Goal: Task Accomplishment & Management: Complete application form

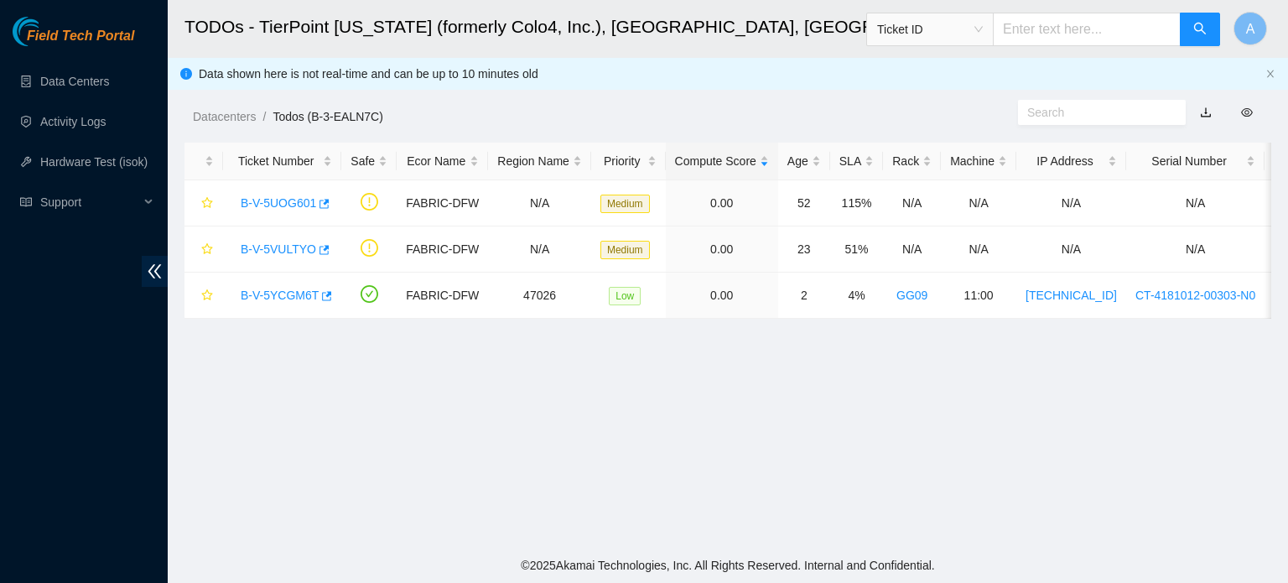
scroll to position [379, 0]
click at [856, 467] on main "TODOs - TierPoint Texas (formerly Colo4, Inc.), Dallas, TX Ticket ID A Data sho…" at bounding box center [728, 273] width 1120 height 547
click at [279, 199] on link "B-V-5UOG601" at bounding box center [278, 202] width 75 height 13
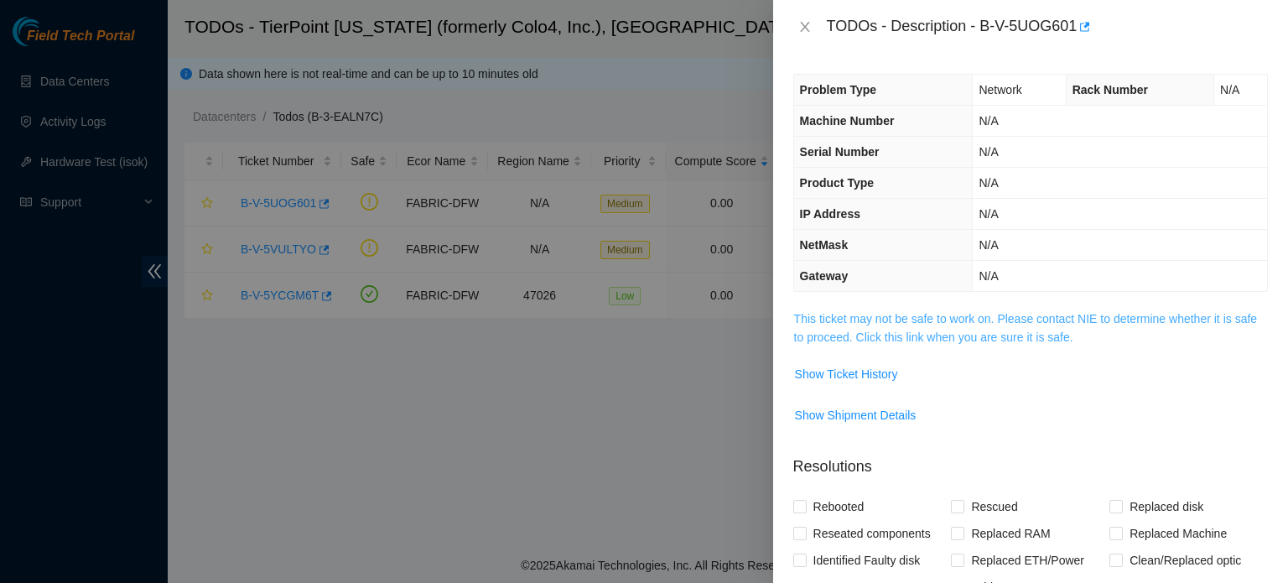
click at [930, 312] on link "This ticket may not be safe to work on. Please contact NIE to determine whether…" at bounding box center [1025, 328] width 463 height 32
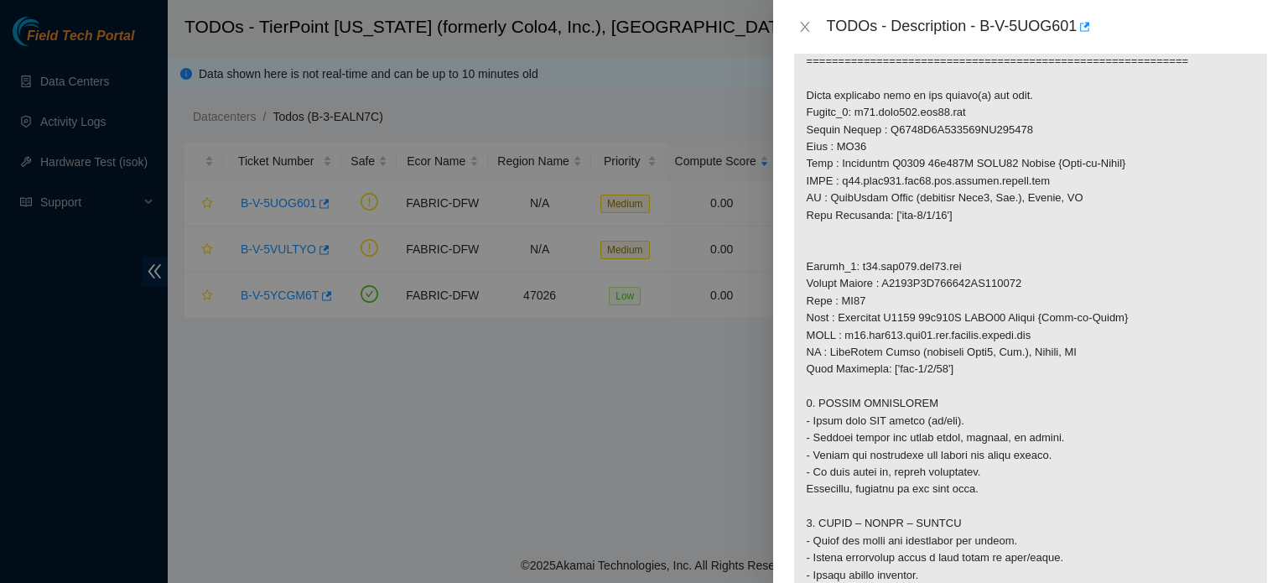
scroll to position [1167, 0]
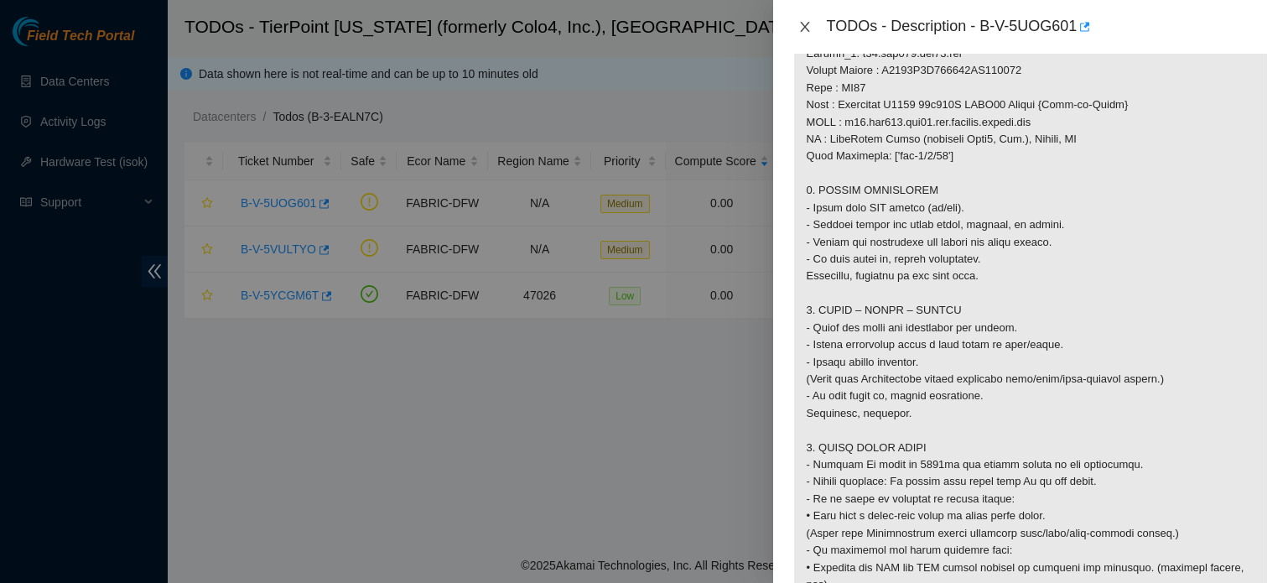
click at [796, 31] on button "Close" at bounding box center [804, 27] width 23 height 16
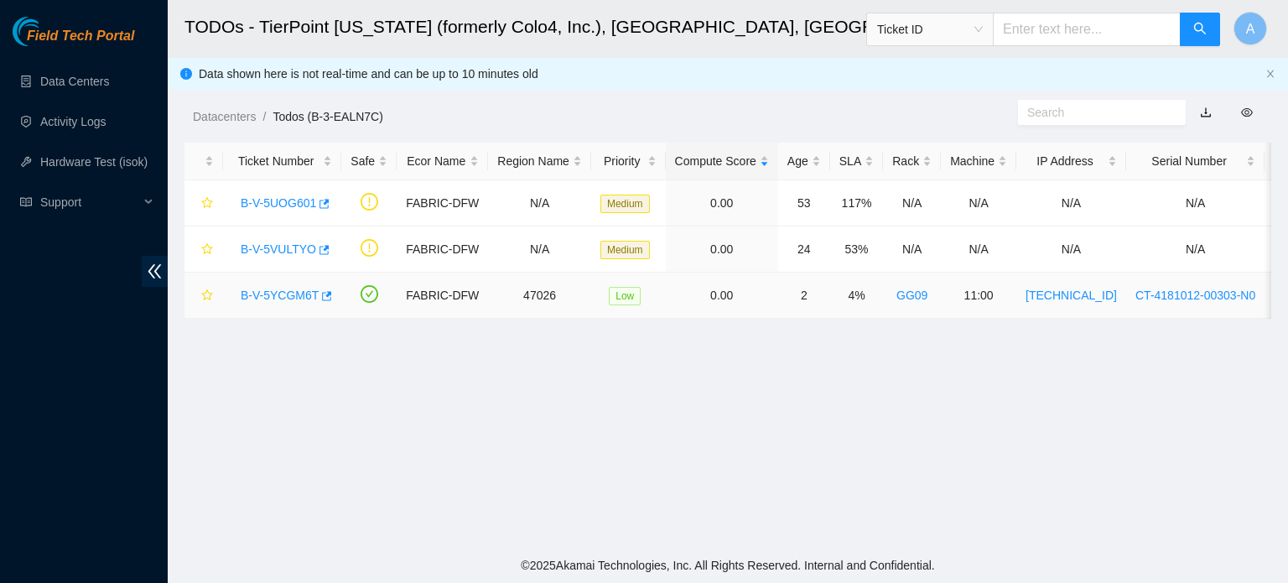
scroll to position [379, 0]
click at [292, 292] on link "B-V-5YCGM6T" at bounding box center [280, 294] width 78 height 13
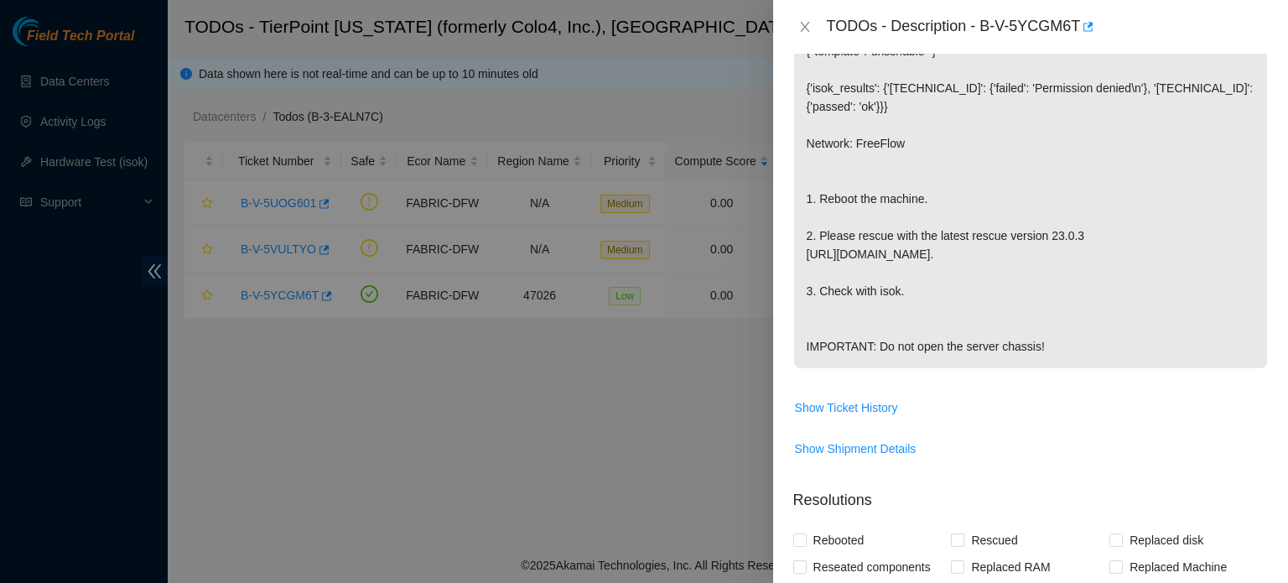
scroll to position [312, 0]
click at [1015, 241] on p "{"template":"unsshable" } {'isok_results': {'[TECHNICAL_ID]': {'failed': 'Permi…" at bounding box center [1030, 198] width 473 height 339
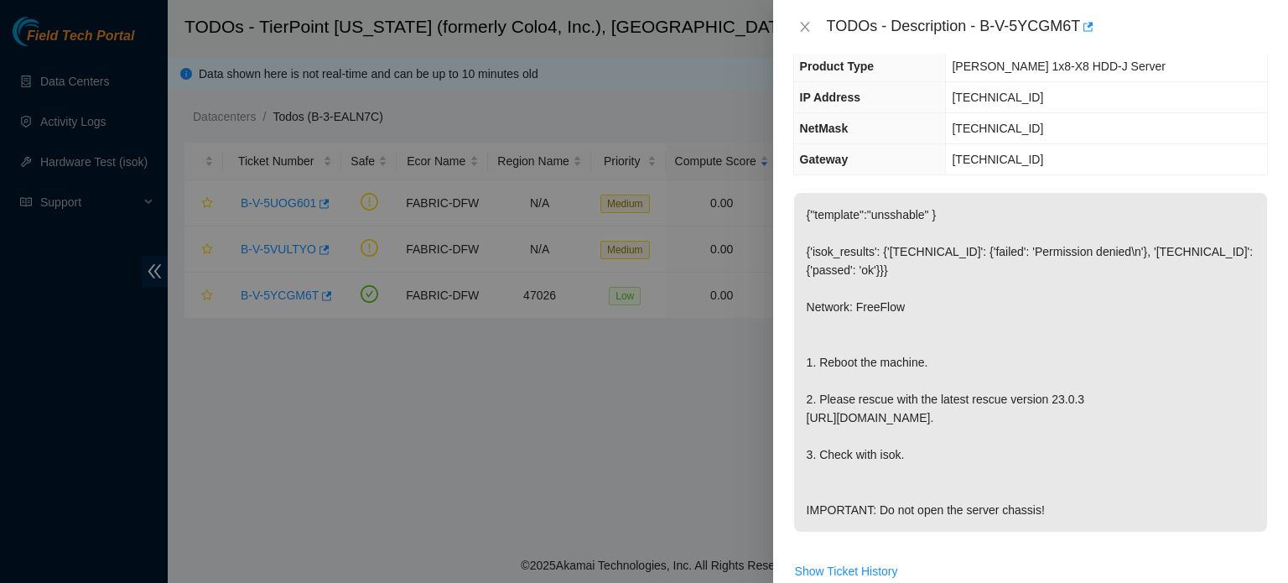
scroll to position [0, 0]
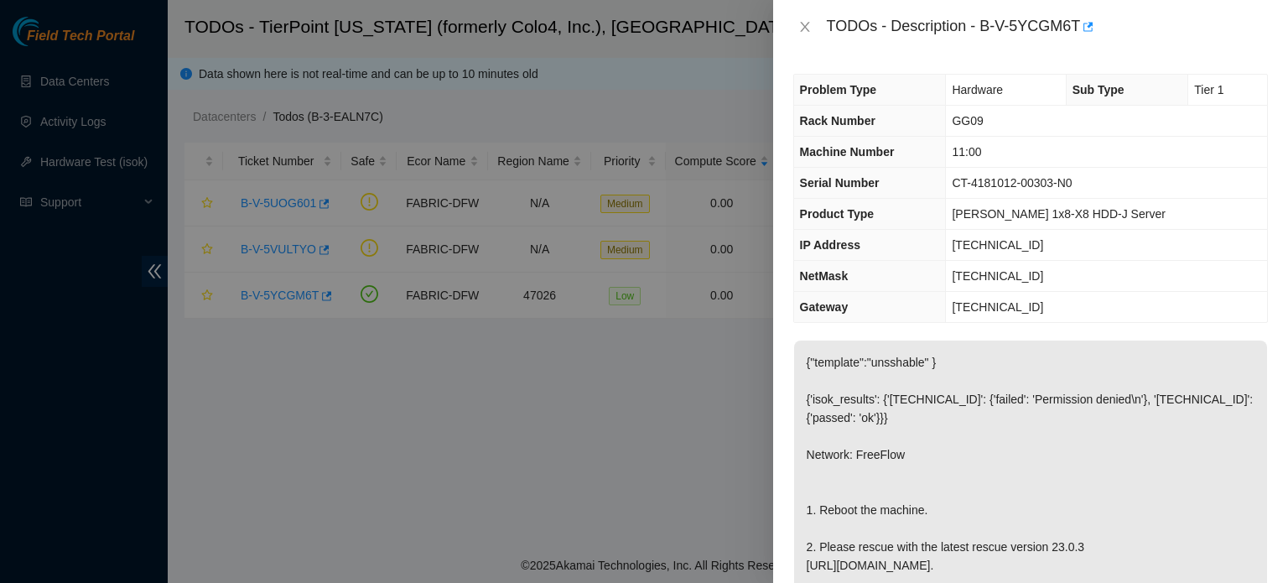
click at [868, 319] on th "Gateway" at bounding box center [870, 307] width 152 height 31
click at [937, 157] on th "Machine Number" at bounding box center [870, 152] width 152 height 31
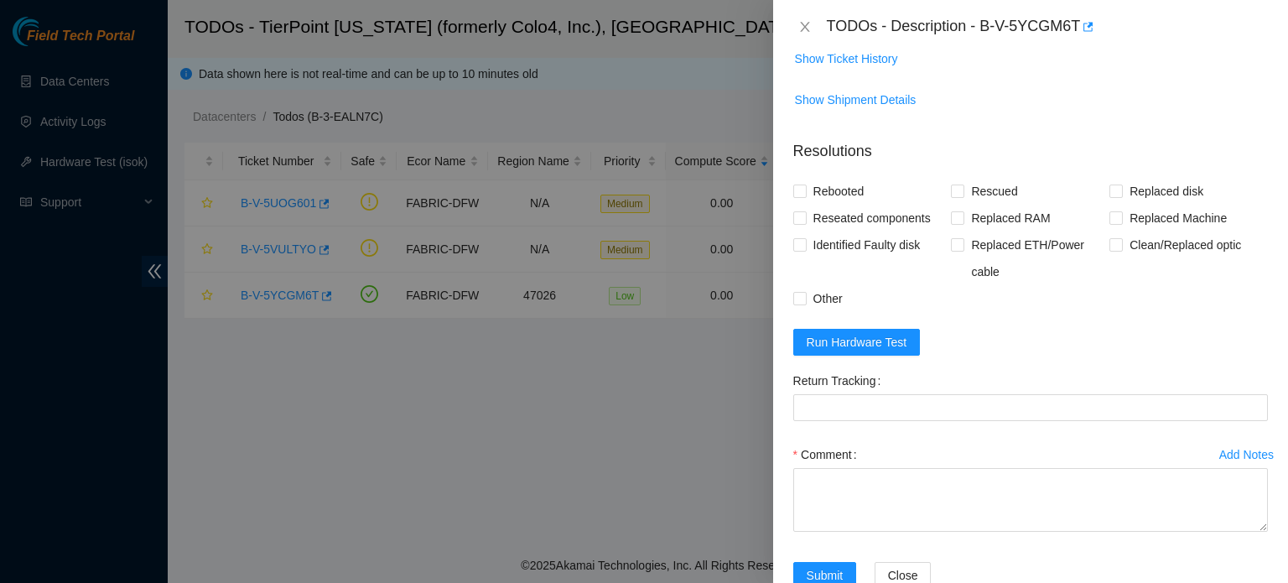
scroll to position [699, 0]
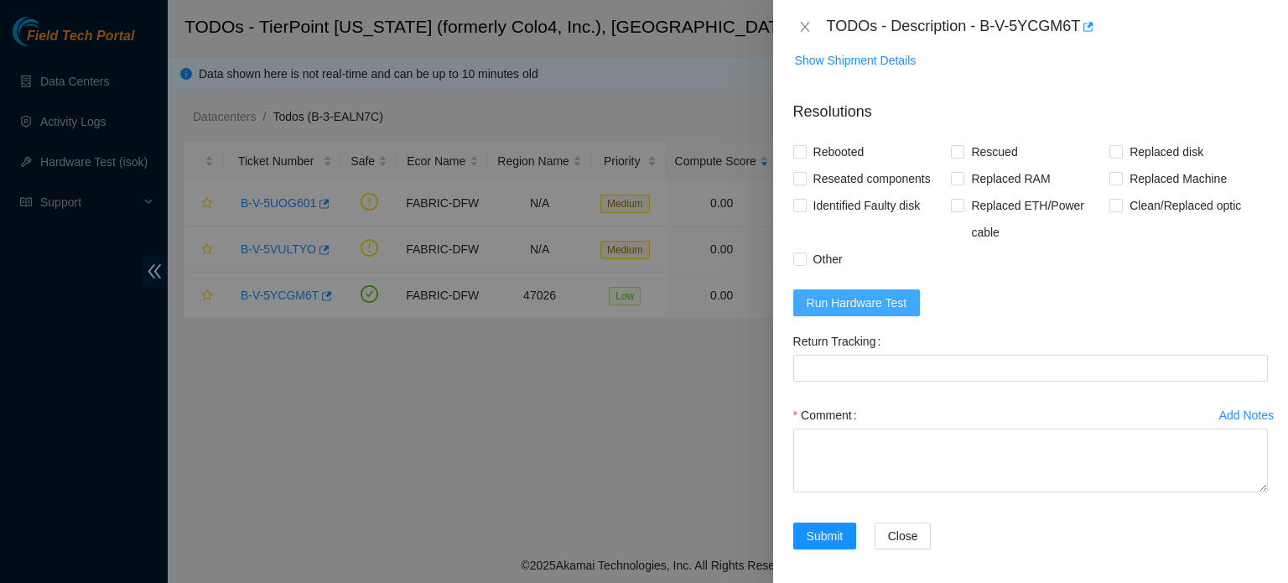
click at [882, 312] on span "Run Hardware Test" at bounding box center [856, 302] width 101 height 18
click at [867, 272] on div "Other" at bounding box center [872, 259] width 158 height 27
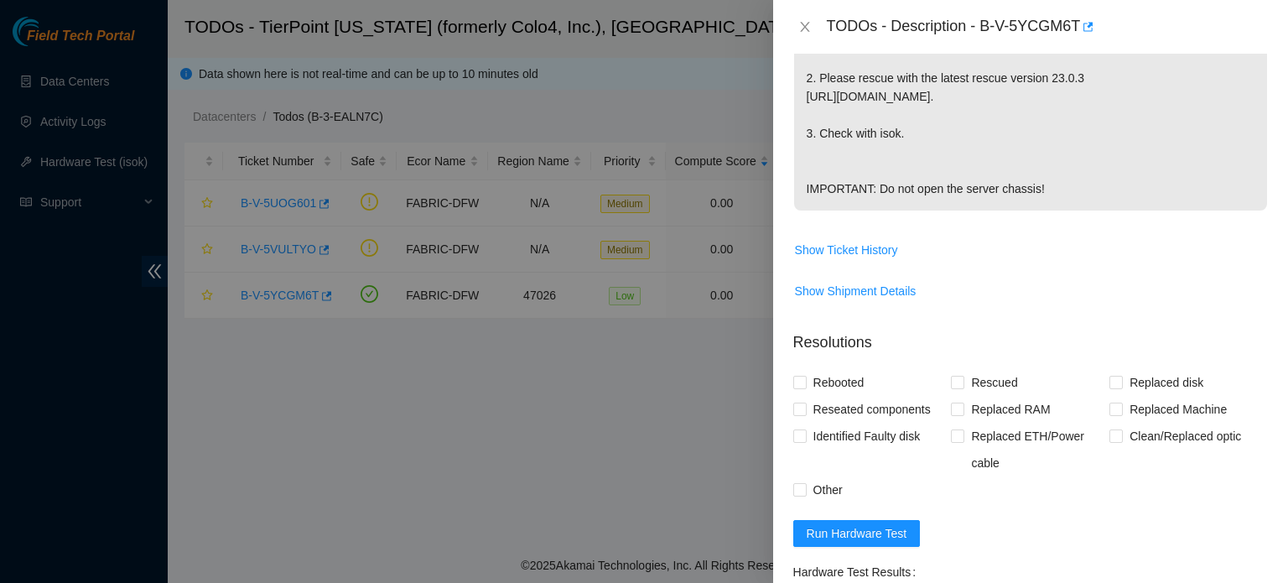
scroll to position [511, 0]
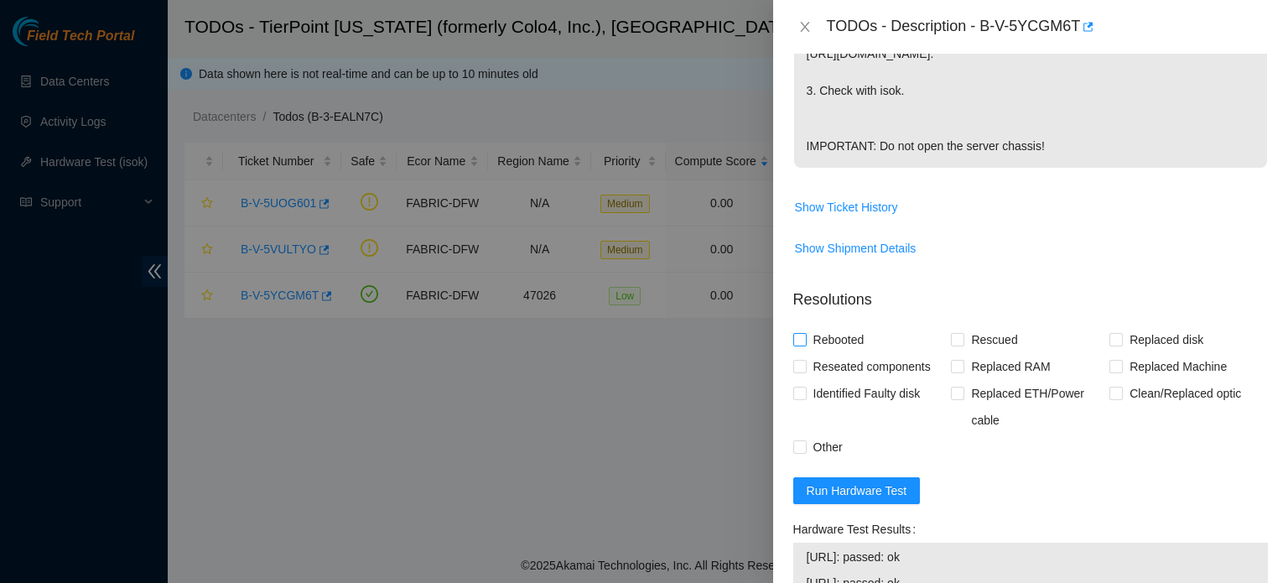
click at [830, 353] on span "Rebooted" at bounding box center [838, 339] width 65 height 27
click at [805, 345] on input "Rebooted" at bounding box center [799, 339] width 12 height 12
checkbox input "true"
click at [860, 380] on span "Reseated components" at bounding box center [871, 366] width 131 height 27
click at [805, 371] on input "Reseated components" at bounding box center [799, 366] width 12 height 12
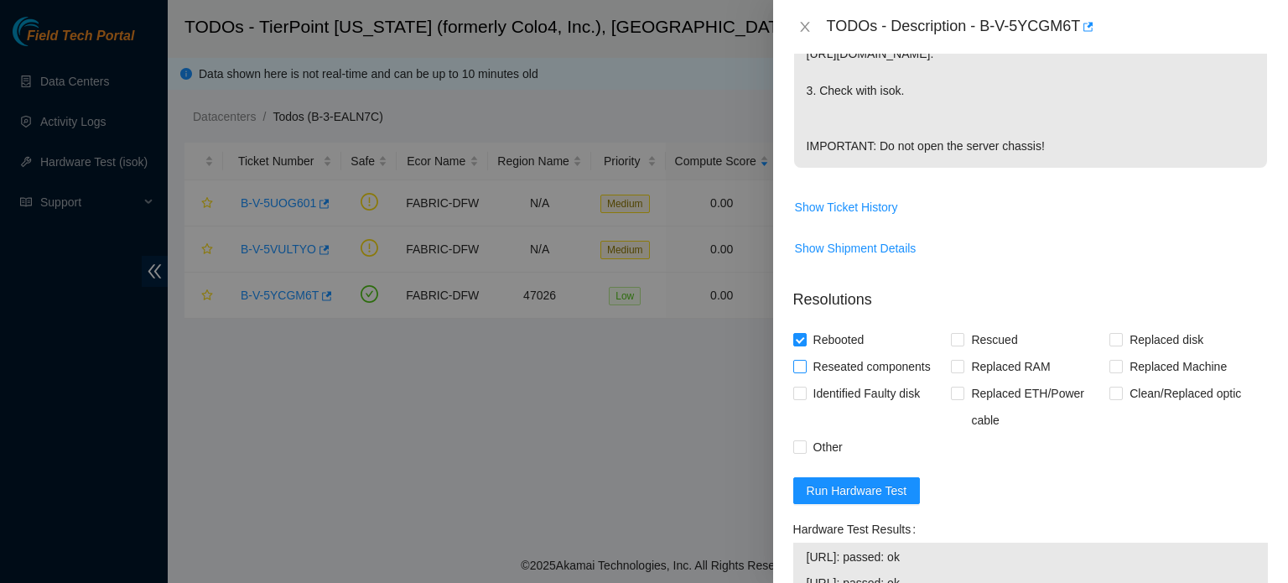
checkbox input "true"
click at [818, 460] on span "Other" at bounding box center [827, 446] width 43 height 27
click at [805, 452] on input "Other" at bounding box center [799, 446] width 12 height 12
checkbox input "true"
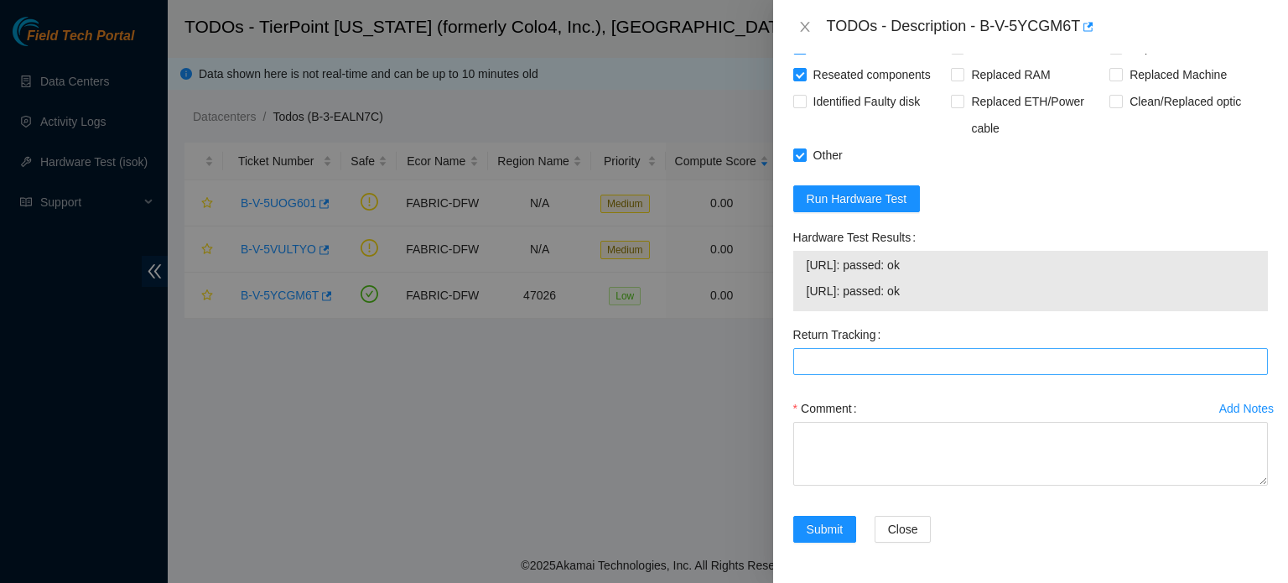
scroll to position [818, 0]
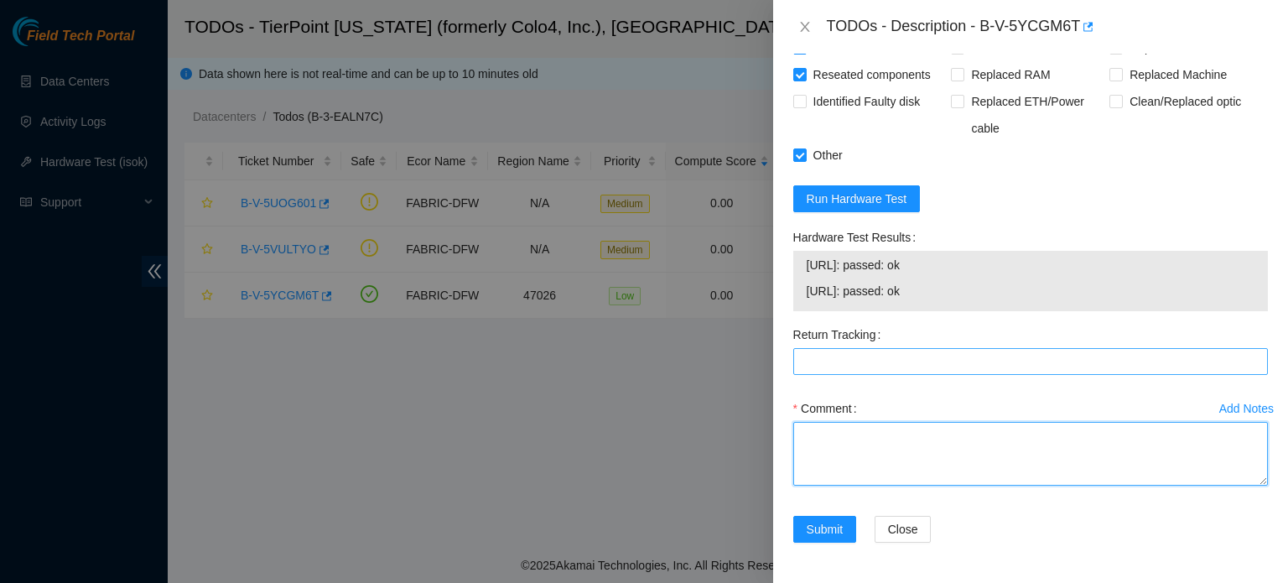
click at [878, 479] on textarea "Comment" at bounding box center [1030, 454] width 474 height 64
type textarea "s"
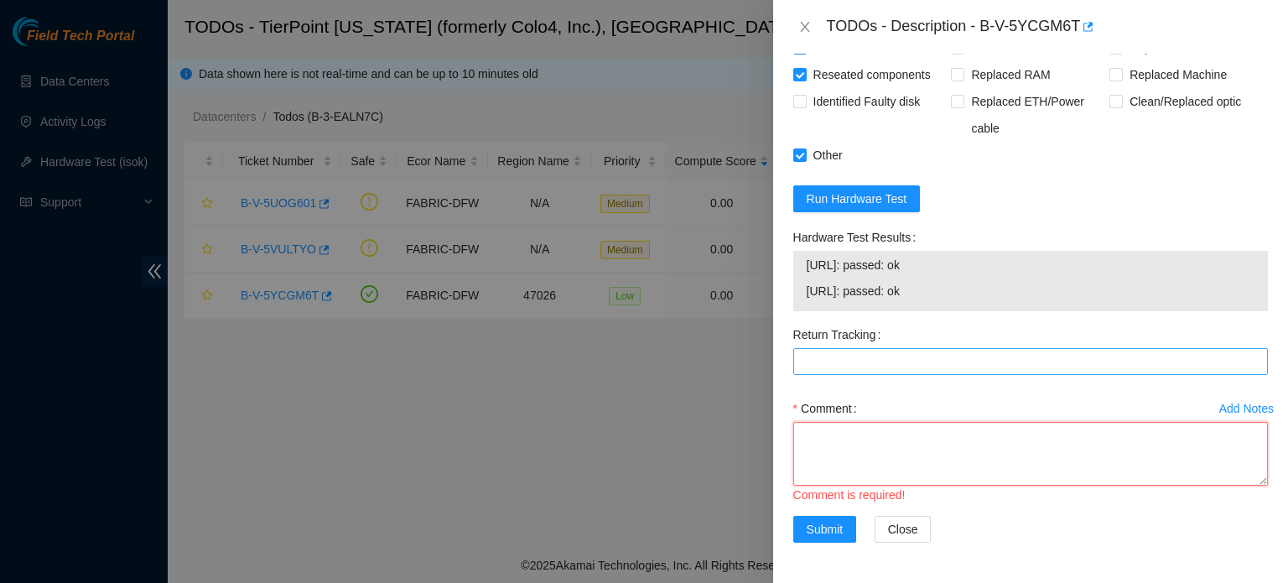
type textarea "R"
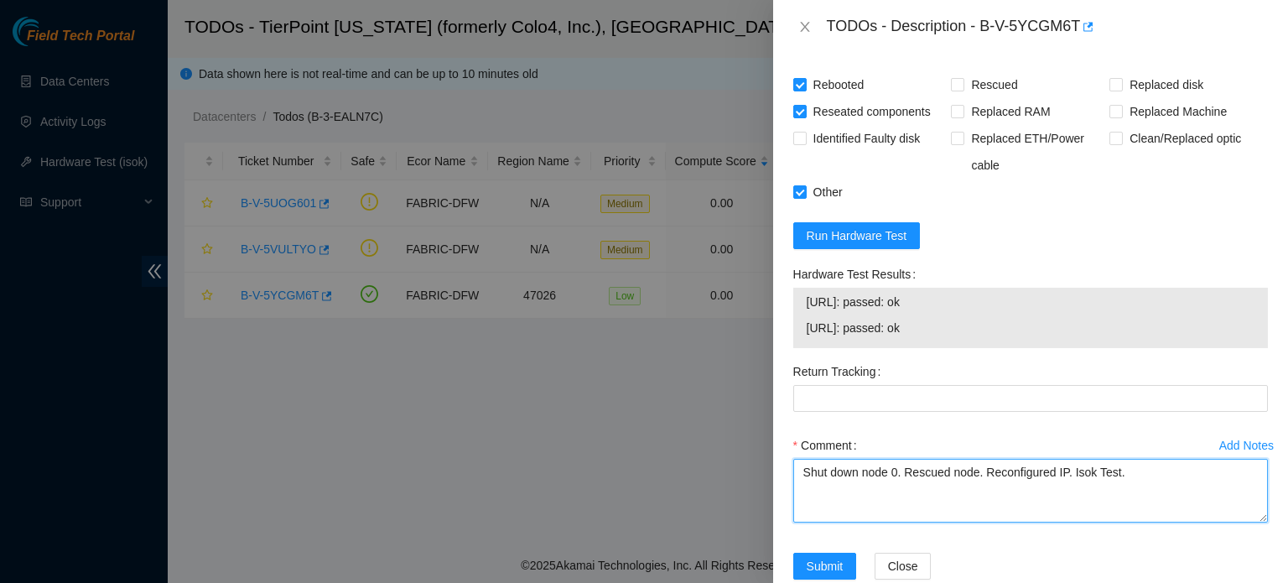
scroll to position [838, 0]
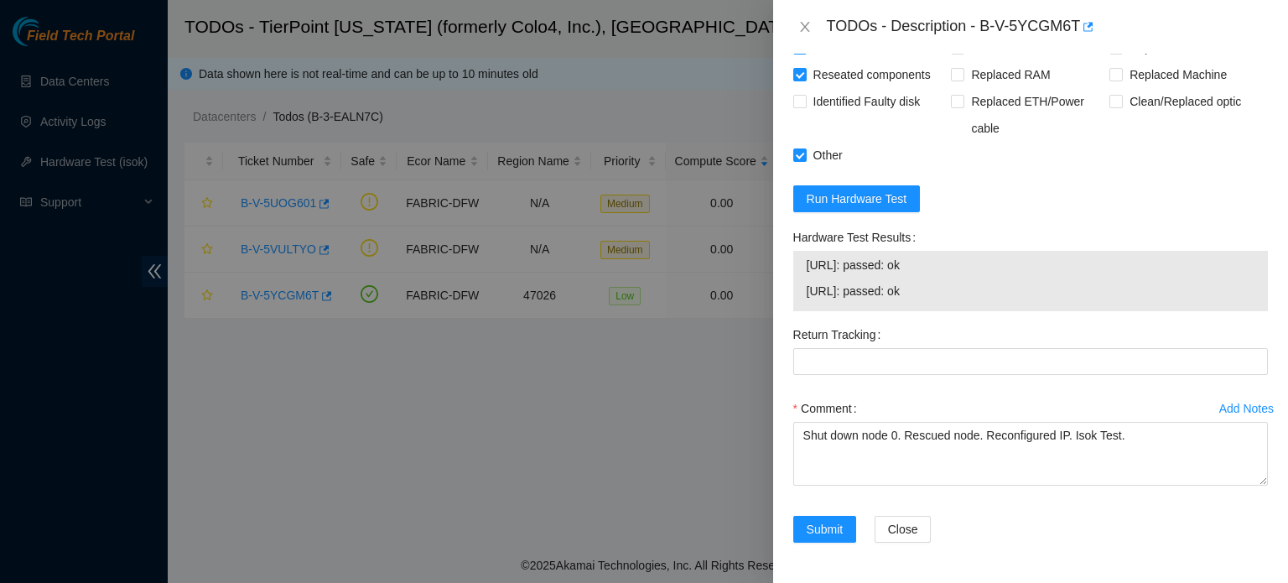
drag, startPoint x: 806, startPoint y: 265, endPoint x: 935, endPoint y: 271, distance: 129.2
click at [935, 271] on span "[URL]: passed: ok" at bounding box center [1030, 265] width 448 height 18
copy span "[URL]: passed: ok"
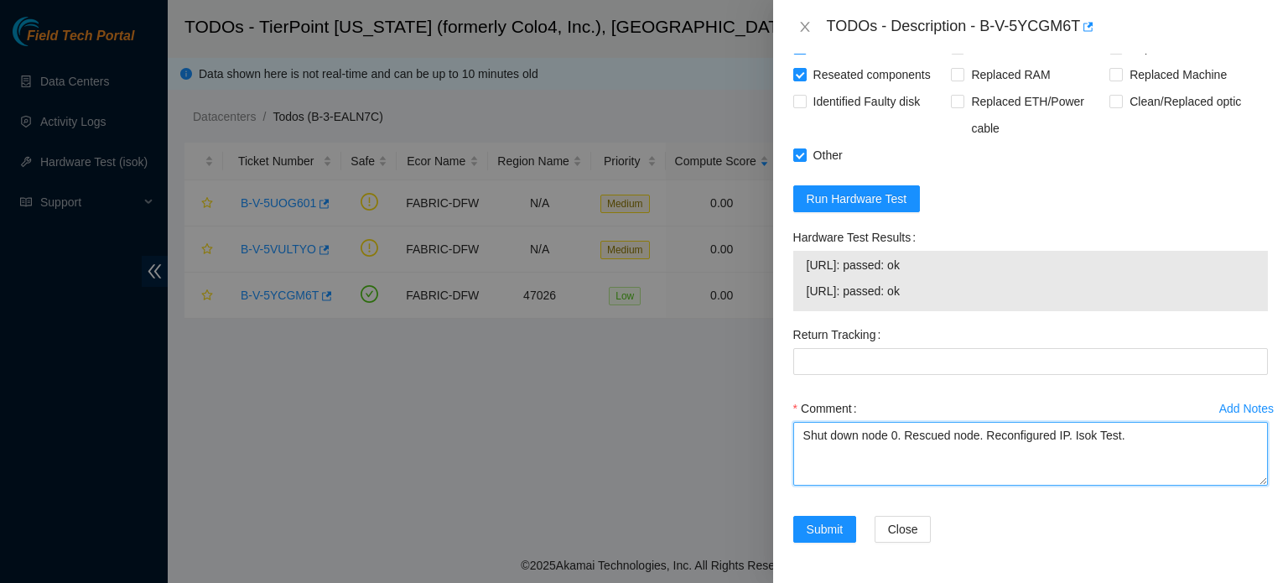
click at [1161, 452] on textarea "Shut down node 0. Rescued node. Reconfigured IP. Isok Test." at bounding box center [1030, 454] width 474 height 64
paste textarea "[URL]: passed: ok"
type textarea "Shut down node 0. Rescued node. Reconfigured IP. Isok Test. [URL]: passed: ok"
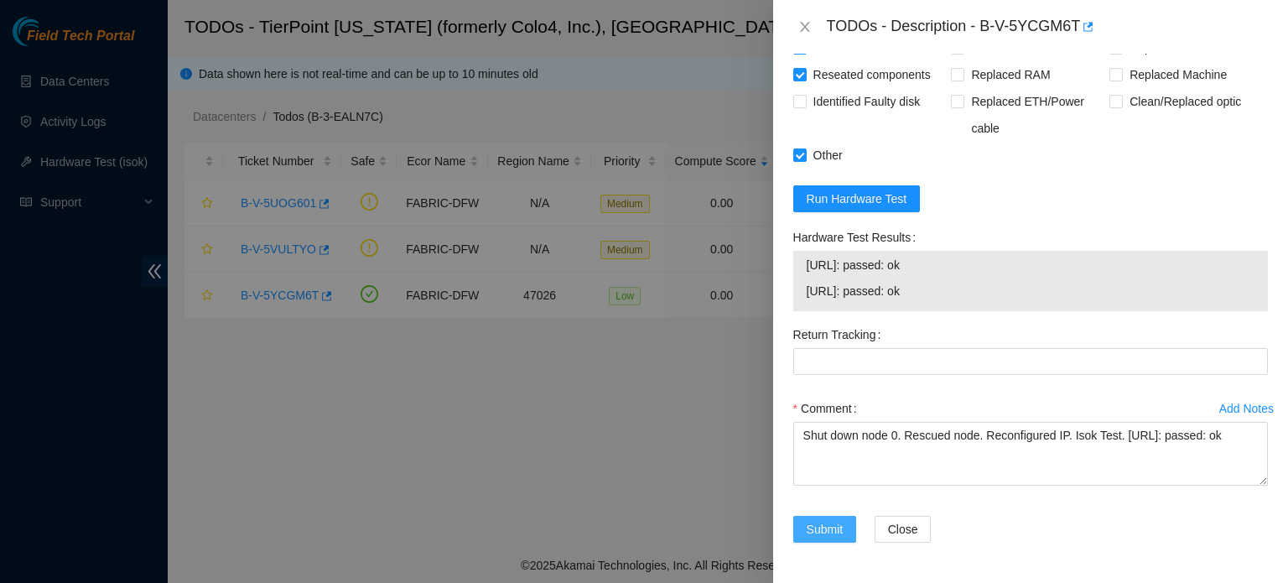
click at [839, 525] on span "Submit" at bounding box center [824, 529] width 37 height 18
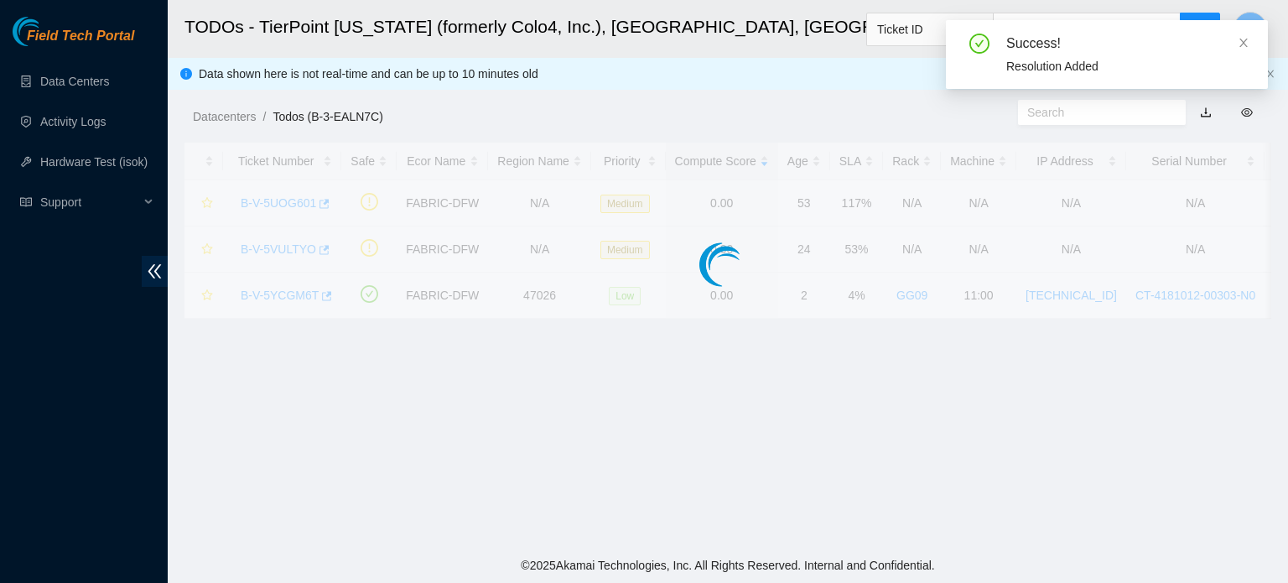
scroll to position [460, 0]
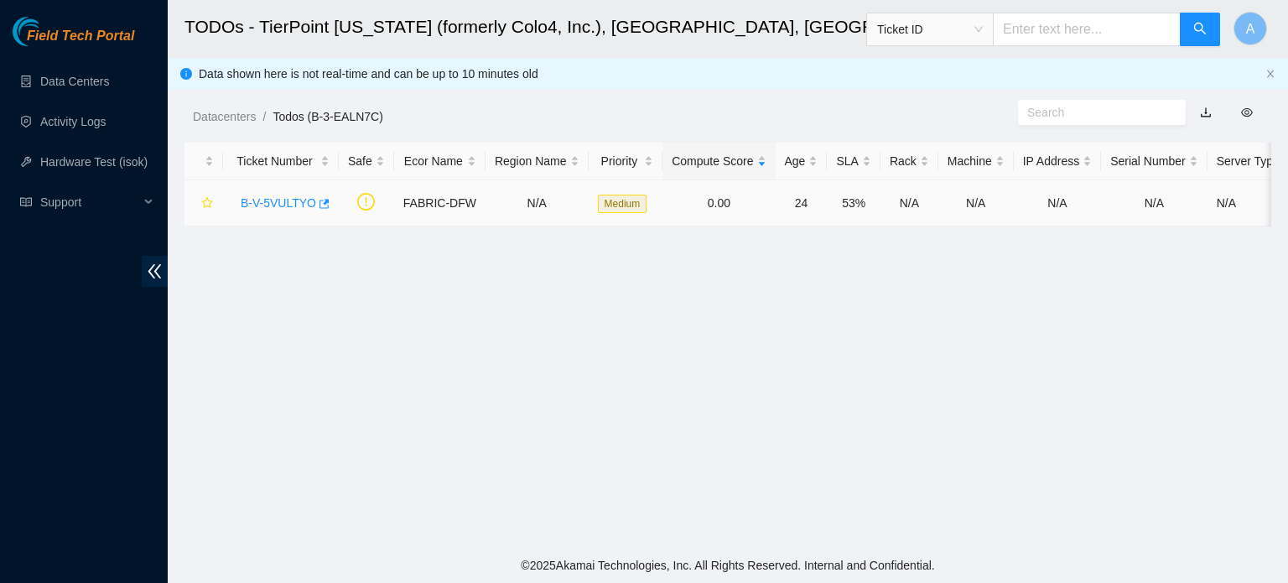
click at [278, 198] on link "B-V-5VULTYO" at bounding box center [278, 202] width 75 height 13
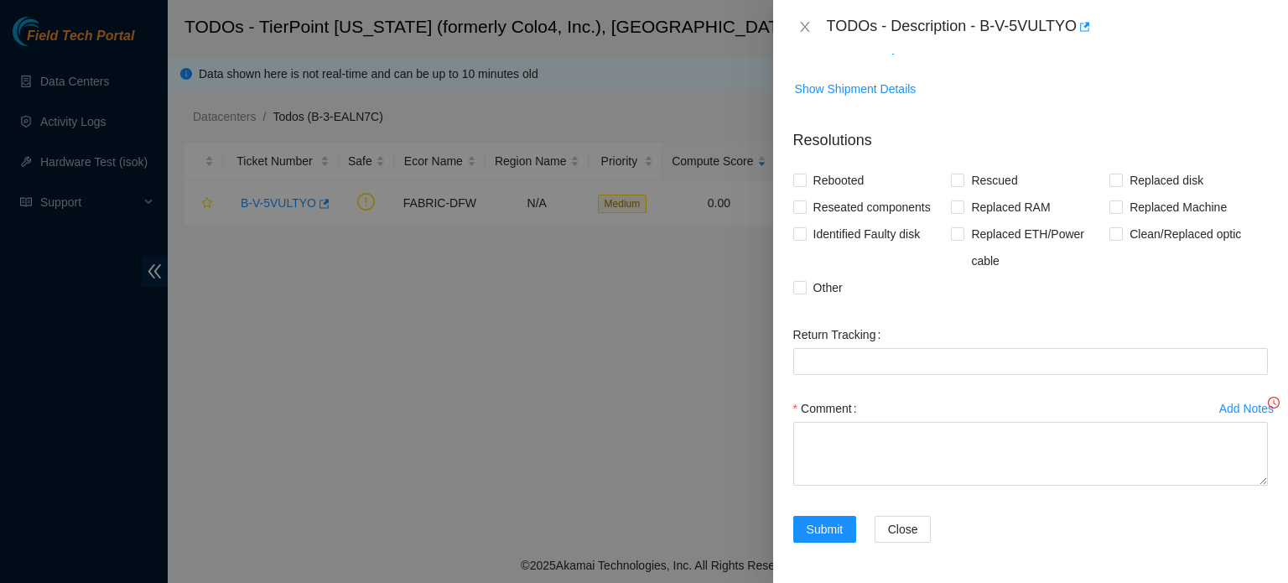
scroll to position [324, 0]
click at [1039, 127] on p "Resolutions" at bounding box center [1030, 135] width 474 height 36
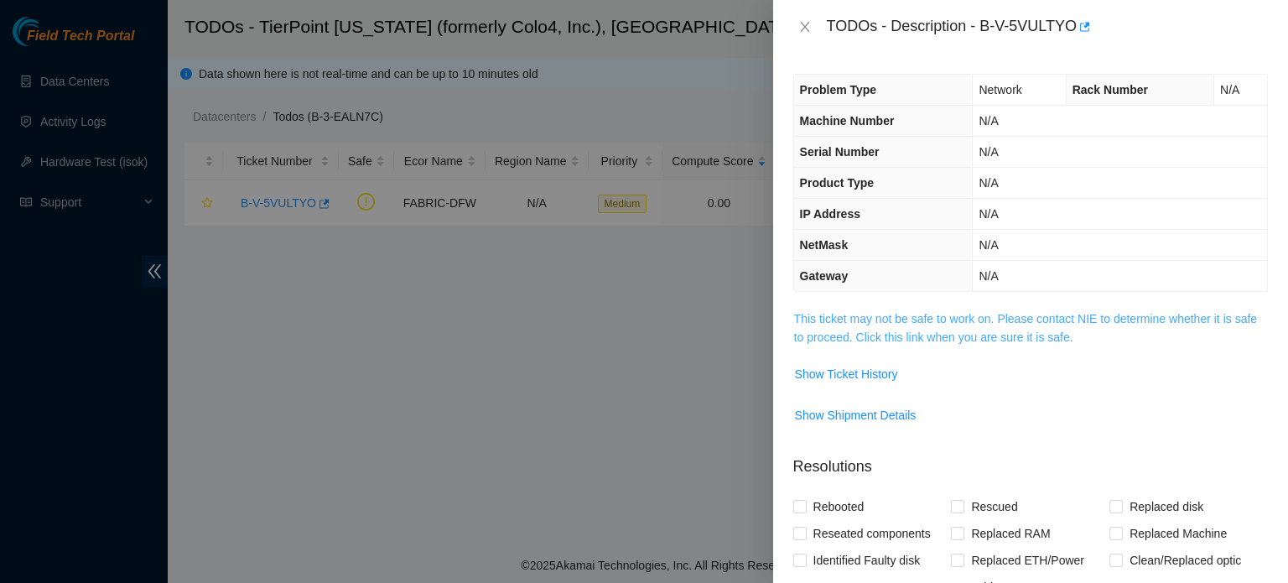
click at [959, 324] on link "This ticket may not be safe to work on. Please contact NIE to determine whether…" at bounding box center [1025, 328] width 463 height 32
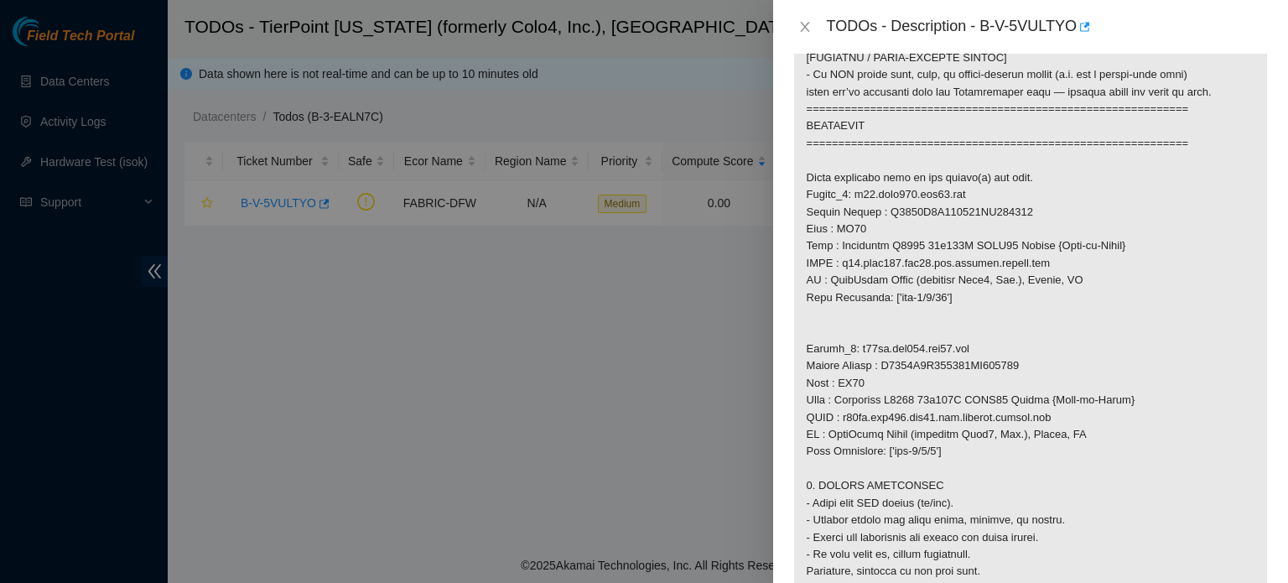
scroll to position [964, 0]
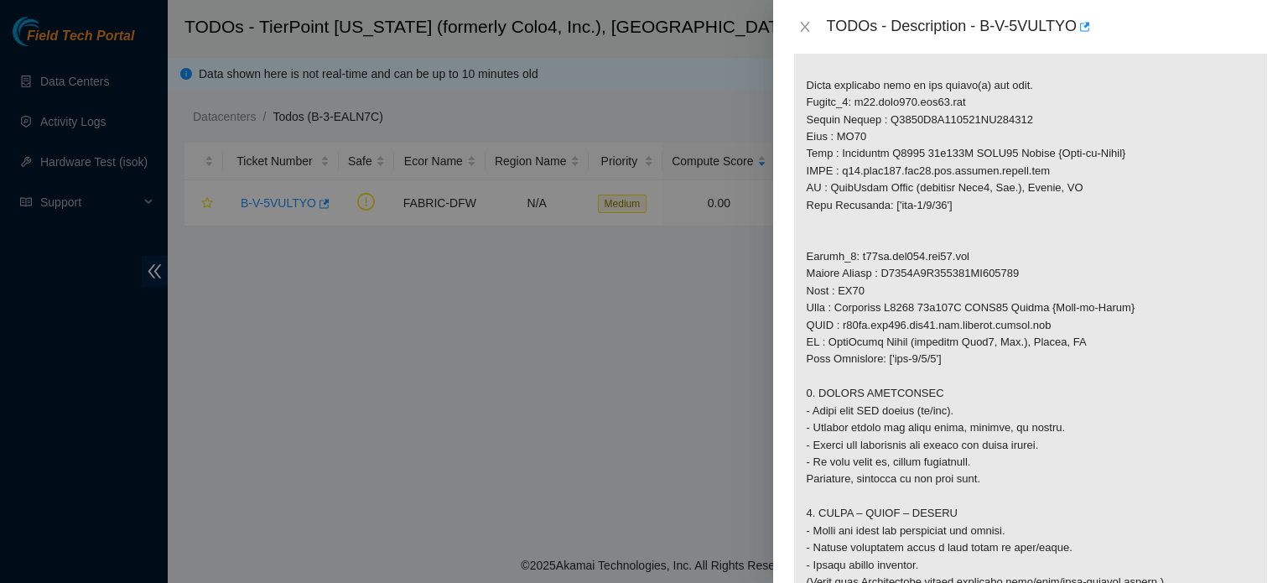
click at [453, 99] on div at bounding box center [644, 291] width 1288 height 583
click at [801, 26] on icon "close" at bounding box center [804, 26] width 13 height 13
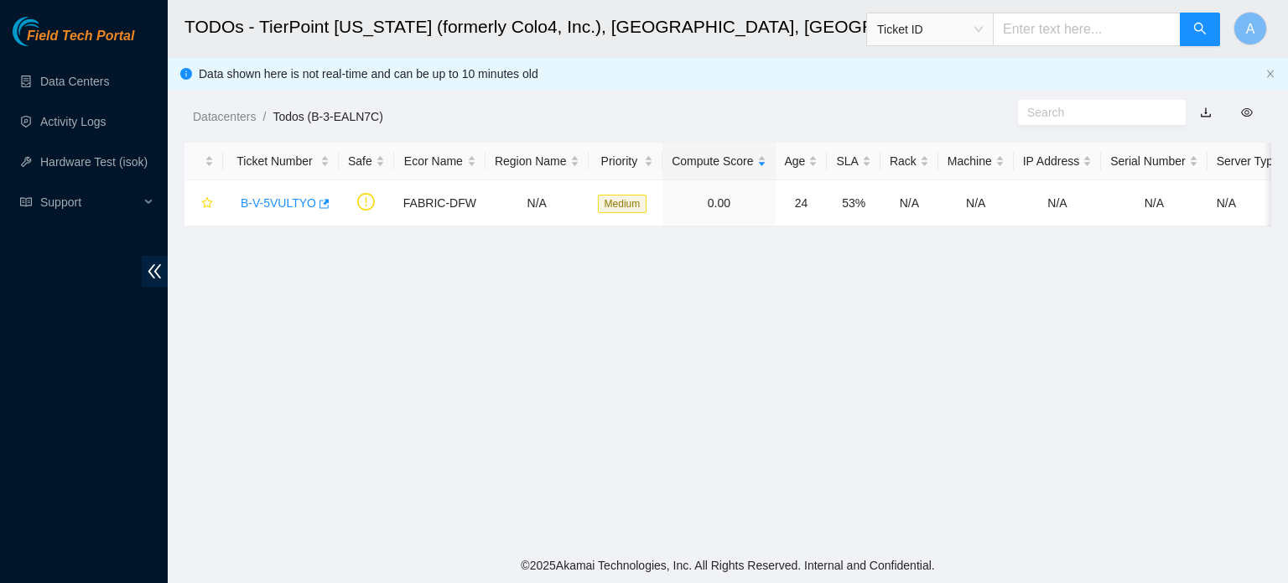
scroll to position [379, 0]
click at [40, 88] on link "Data Centers" at bounding box center [74, 81] width 69 height 13
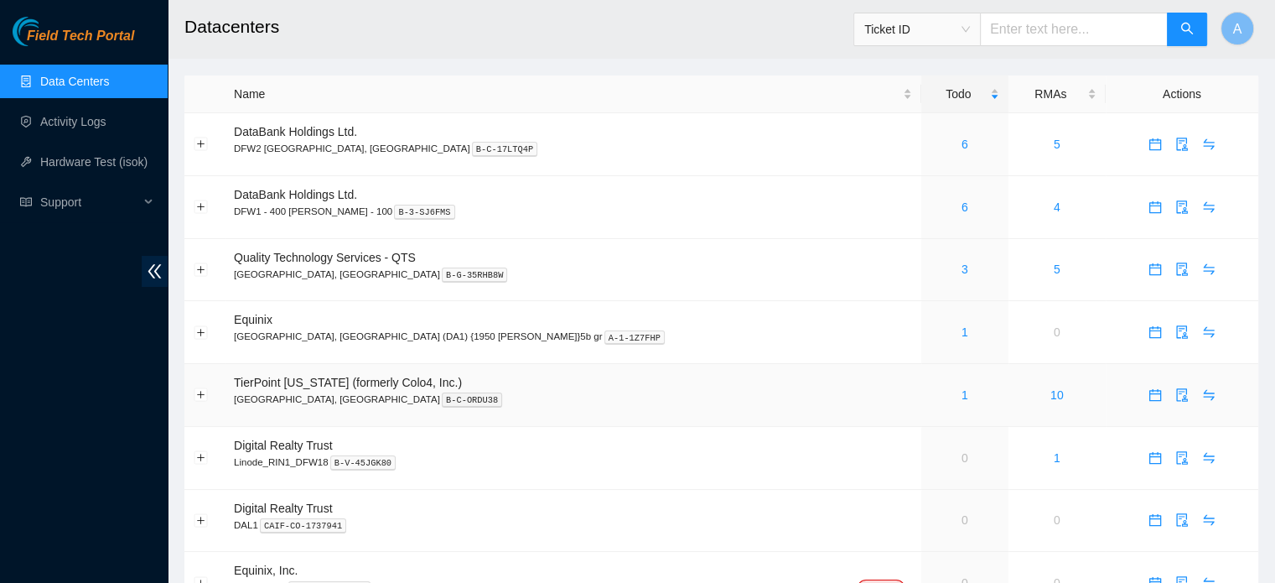
click at [921, 408] on td "1" at bounding box center [964, 395] width 87 height 63
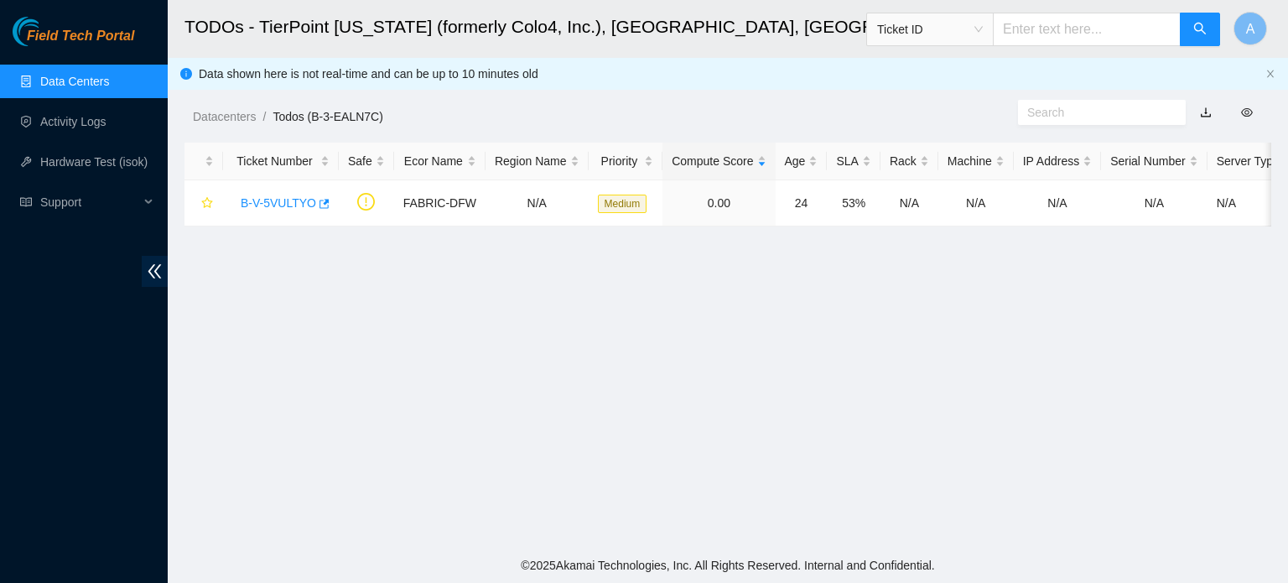
click at [749, 331] on main "TODOs - TierPoint [US_STATE] (formerly Colo4, Inc.), [GEOGRAPHIC_DATA], [GEOGRA…" at bounding box center [728, 273] width 1120 height 547
click at [272, 203] on link "B-V-5VULTYO" at bounding box center [278, 202] width 75 height 13
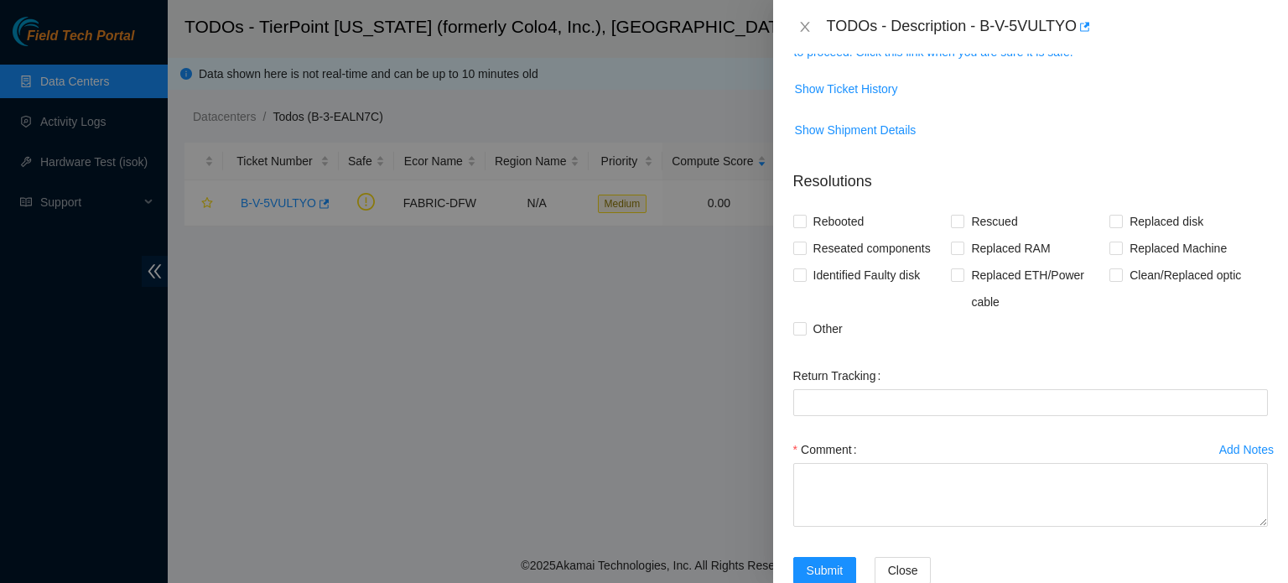
scroll to position [285, 0]
click at [882, 241] on span "Reseated components" at bounding box center [871, 248] width 131 height 27
click at [805, 241] on input "Reseated components" at bounding box center [799, 247] width 12 height 12
checkbox input "true"
click at [1156, 267] on span "Clean/Replaced optic" at bounding box center [1184, 275] width 125 height 27
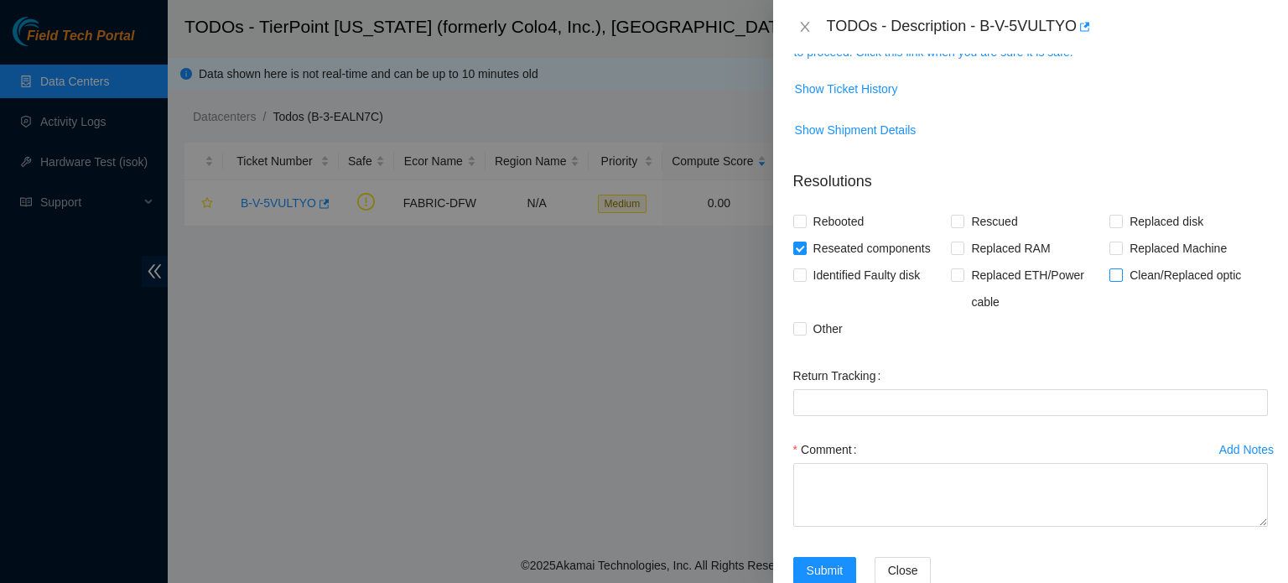
click at [1121, 268] on input "Clean/Replaced optic" at bounding box center [1115, 274] width 12 height 12
checkbox input "true"
click at [811, 328] on span "Other" at bounding box center [827, 328] width 43 height 27
click at [805, 328] on input "Other" at bounding box center [799, 328] width 12 height 12
checkbox input "true"
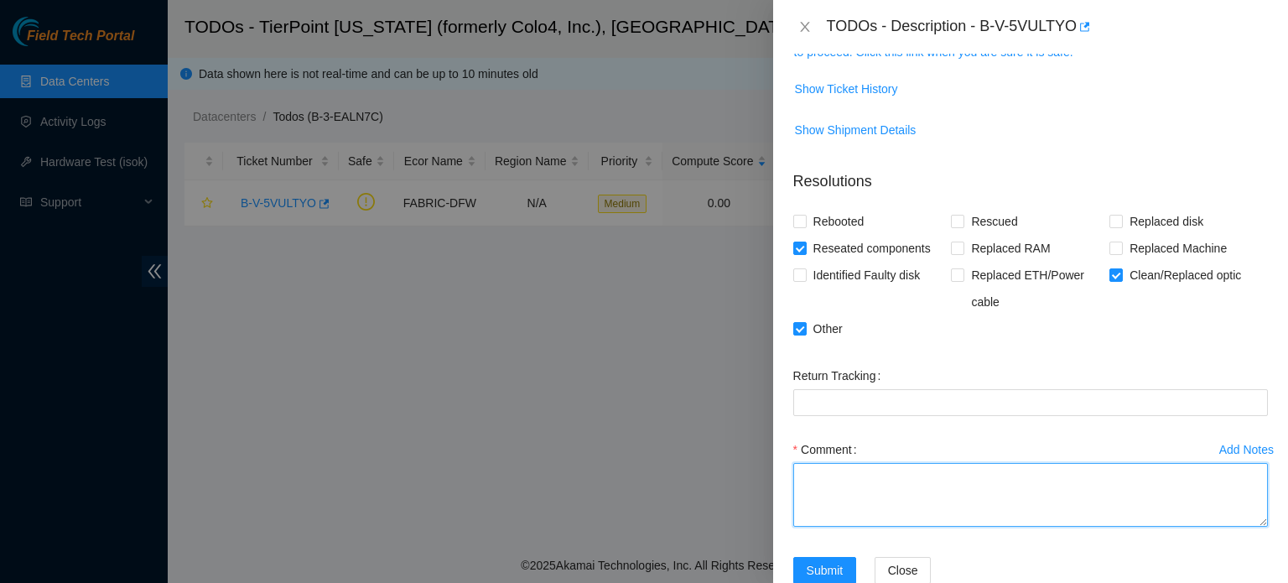
click at [853, 475] on textarea "Comment" at bounding box center [1030, 495] width 474 height 64
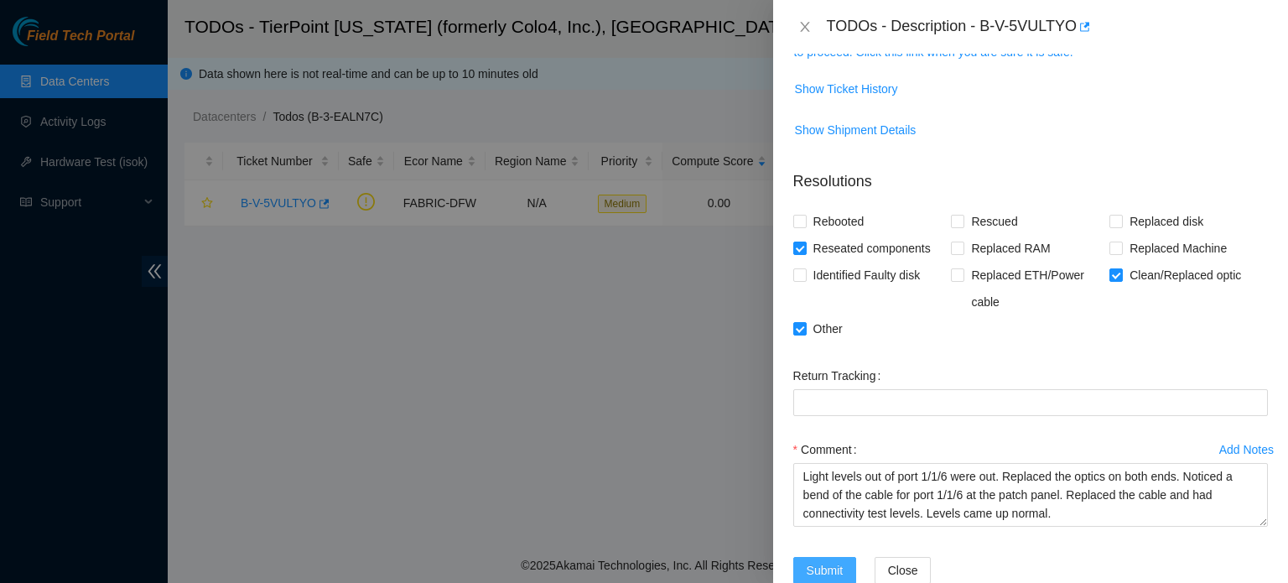
click at [832, 561] on span "Submit" at bounding box center [824, 570] width 37 height 18
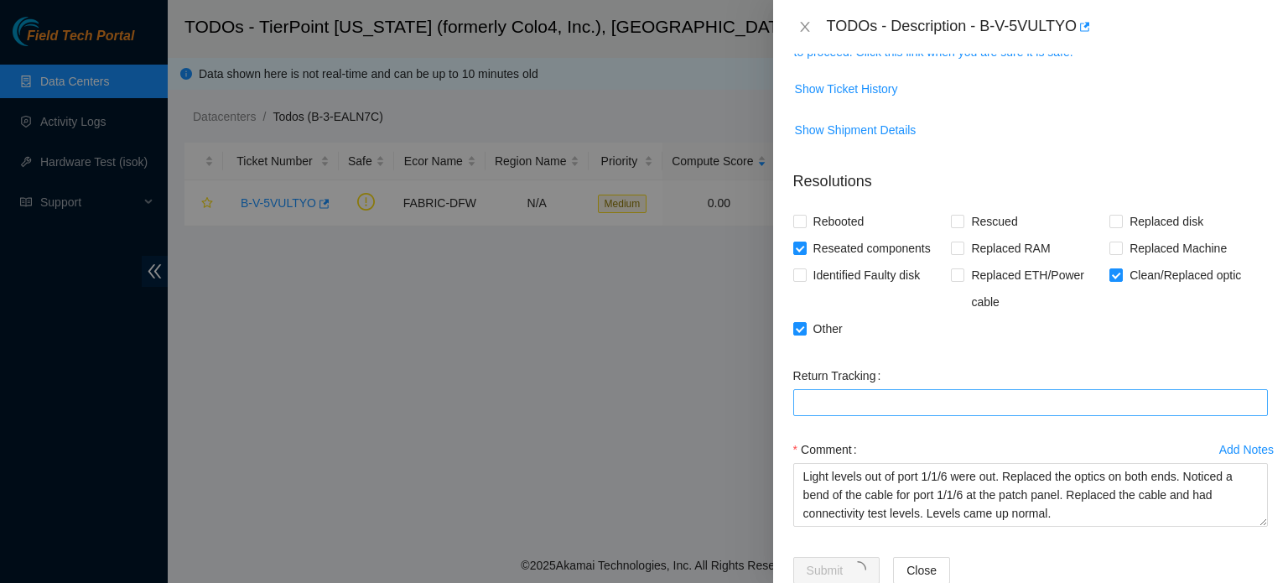
type textarea "L"
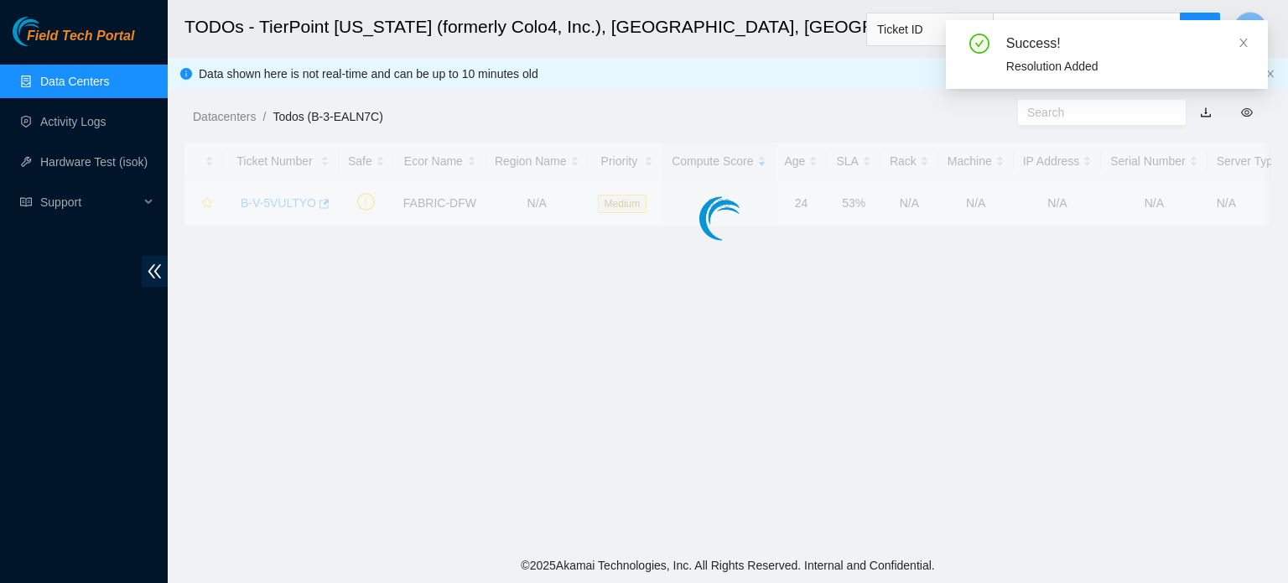
scroll to position [341, 0]
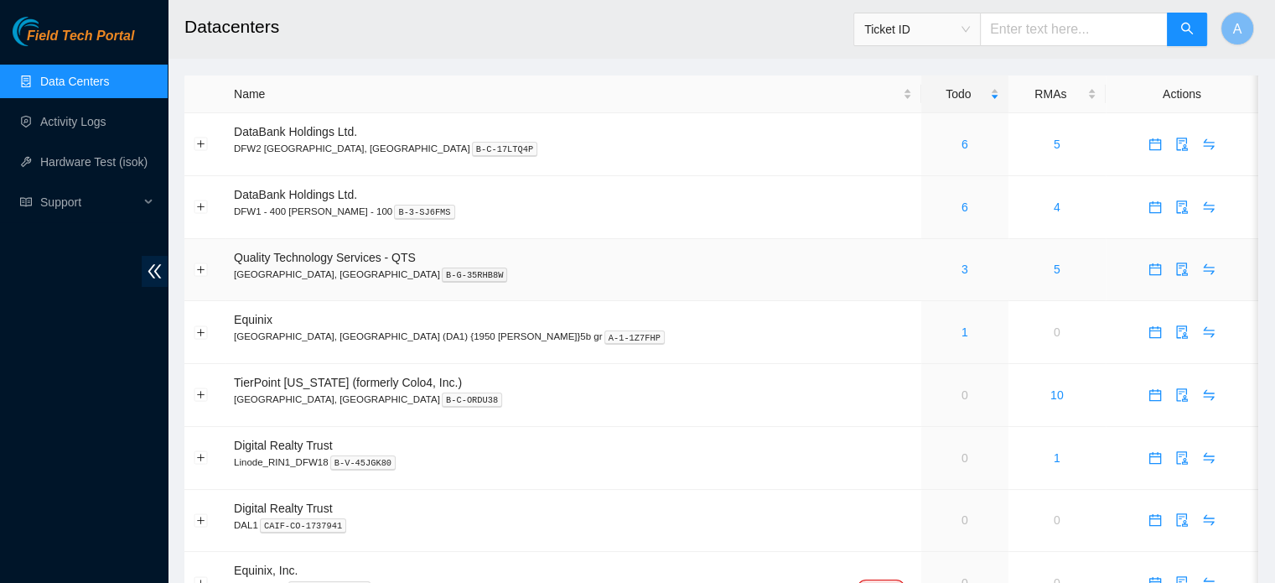
scroll to position [57, 0]
